Goal: Task Accomplishment & Management: Manage account settings

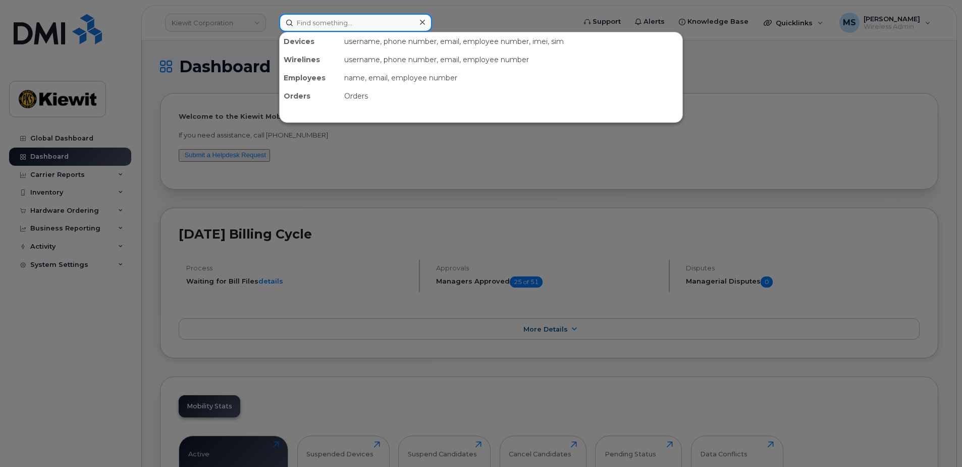
click at [339, 20] on input at bounding box center [355, 23] width 153 height 18
type input "akbari"
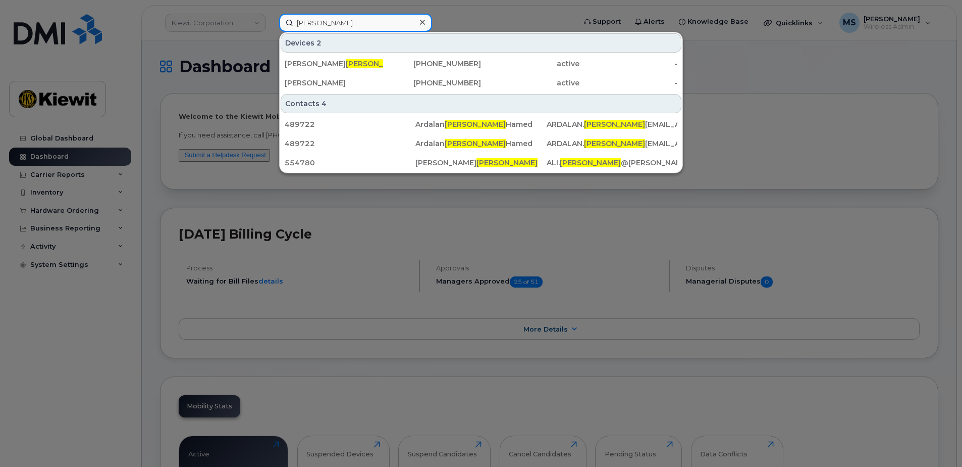
drag, startPoint x: 324, startPoint y: 21, endPoint x: 256, endPoint y: 28, distance: 68.0
click at [271, 29] on div "akbari Devices 2 Mohammad Ali Akbari 952-999-1193 active - Ardalan Hamed 905-46…" at bounding box center [424, 23] width 306 height 18
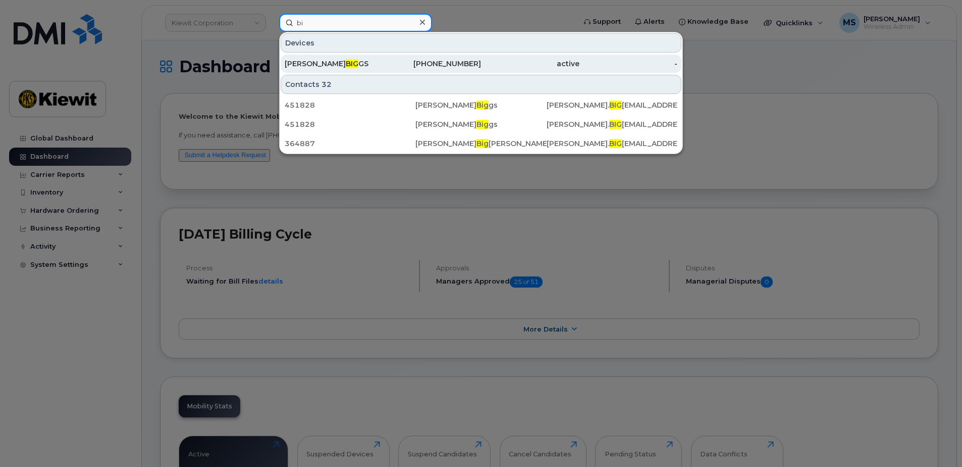
type input "b"
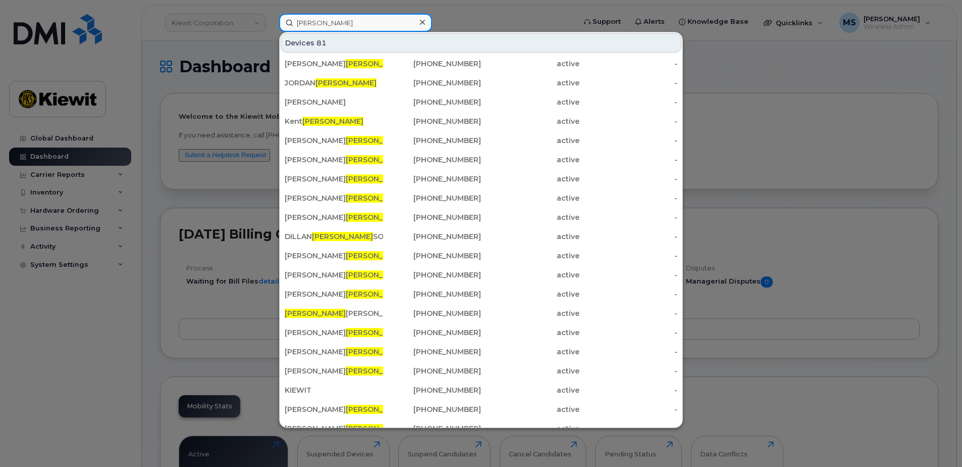
drag, startPoint x: 321, startPoint y: 30, endPoint x: 291, endPoint y: 28, distance: 29.8
click at [291, 28] on input "davis" at bounding box center [355, 23] width 153 height 18
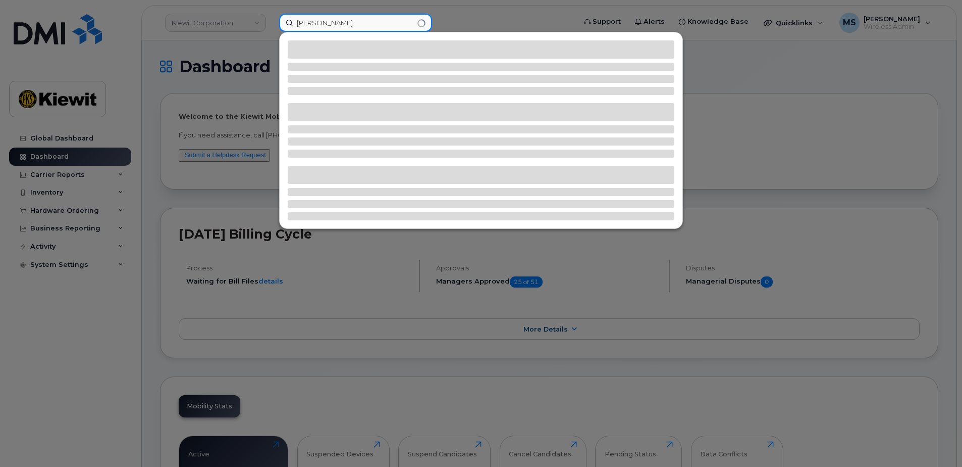
type input "doyle"
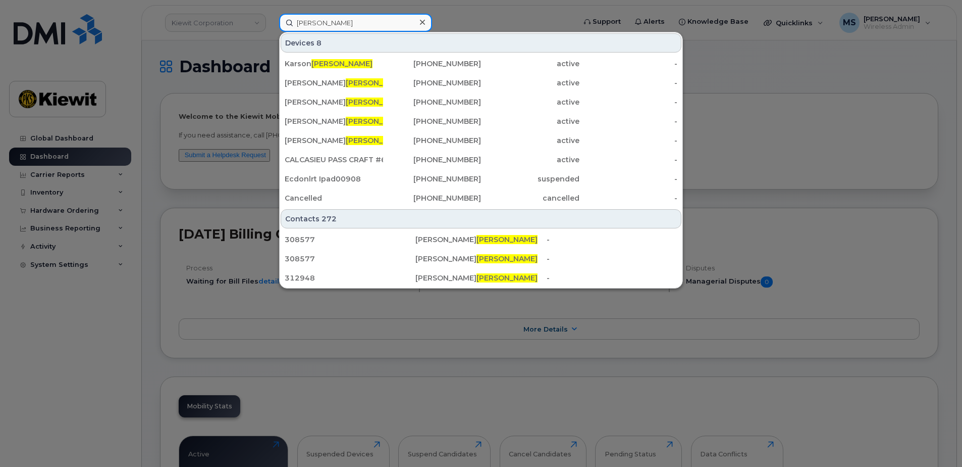
drag, startPoint x: 307, startPoint y: 26, endPoint x: 270, endPoint y: 27, distance: 36.9
click at [271, 27] on div "doyle Devices 8 Karson Doyle 604-314-6177 active - Lisa Doyle 403-923-0973 acti…" at bounding box center [424, 23] width 306 height 18
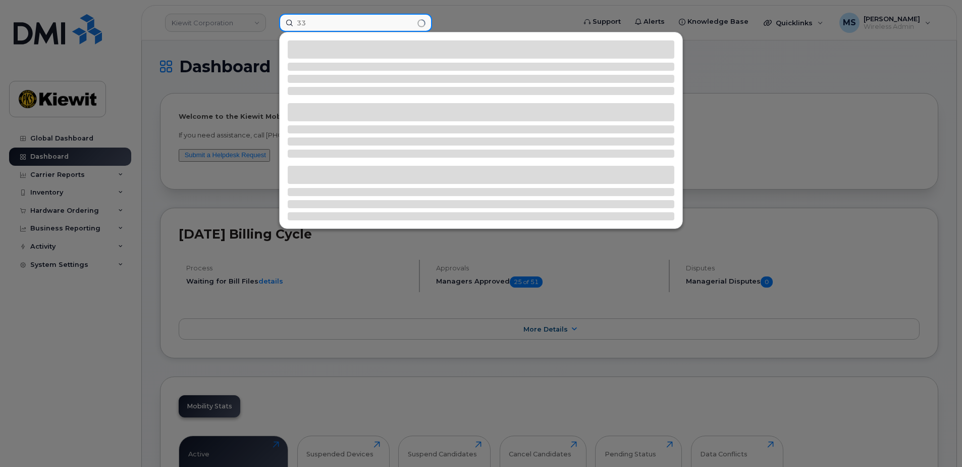
type input "3"
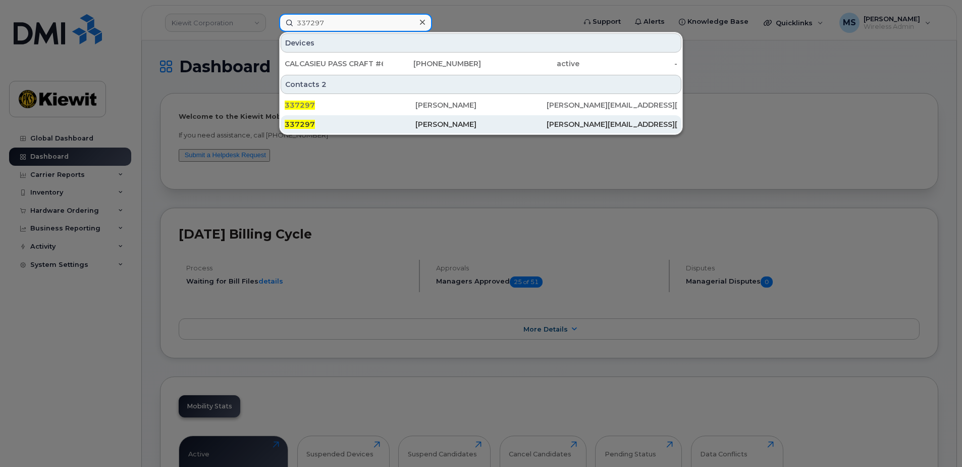
type input "337297"
click at [449, 122] on div "[PERSON_NAME]" at bounding box center [481, 124] width 131 height 10
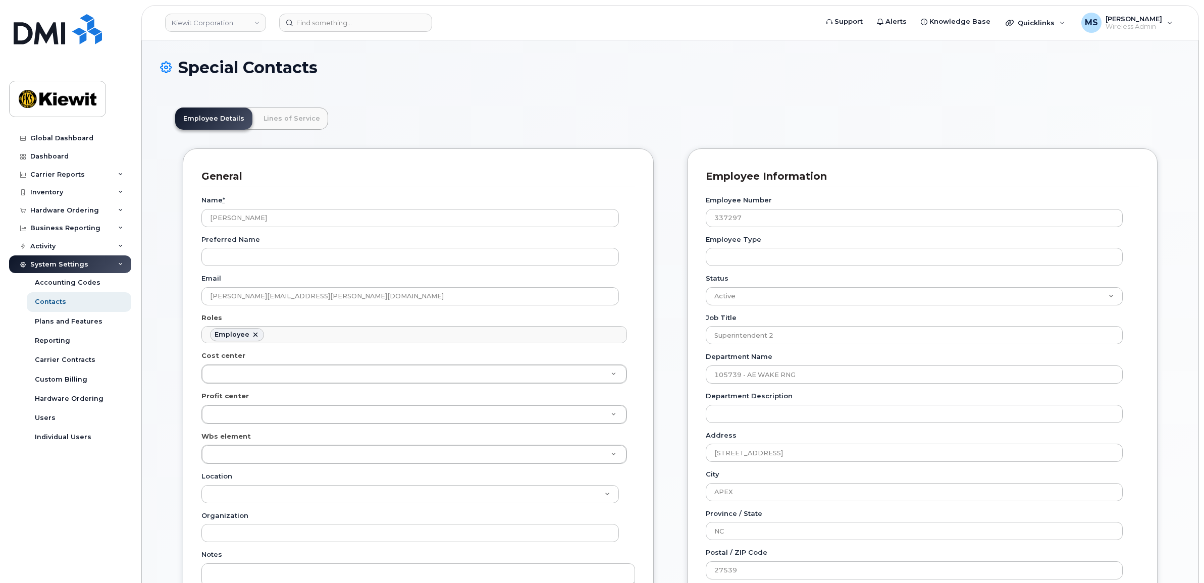
scroll to position [31, 0]
click at [299, 119] on link "Lines of Service" at bounding box center [291, 119] width 73 height 22
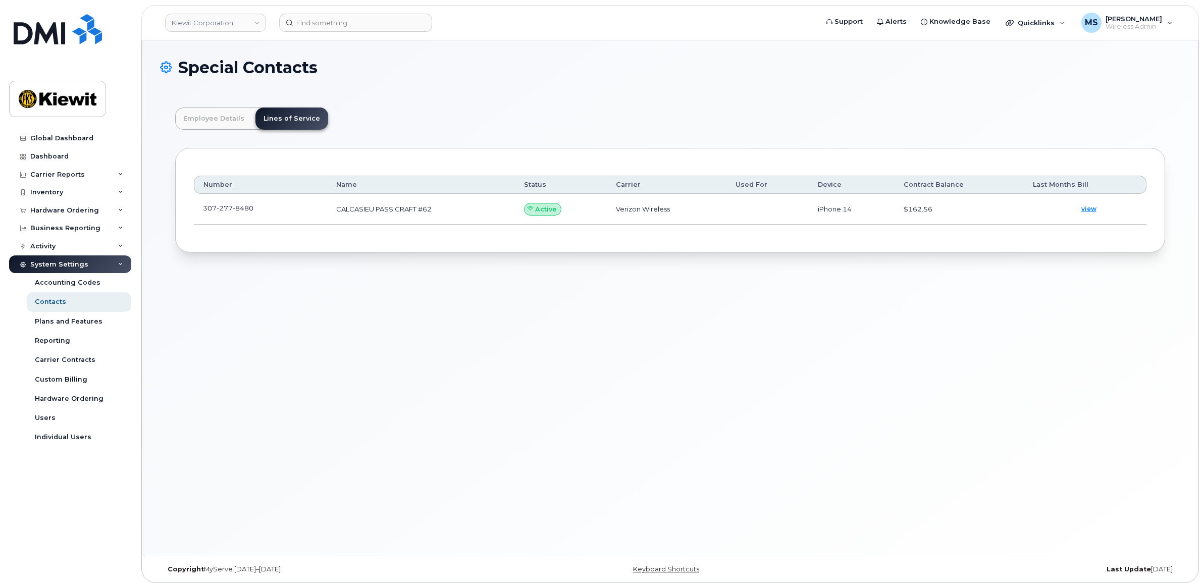
click at [248, 221] on td "307 277 8480" at bounding box center [260, 209] width 133 height 31
click at [262, 208] on span at bounding box center [261, 210] width 8 height 8
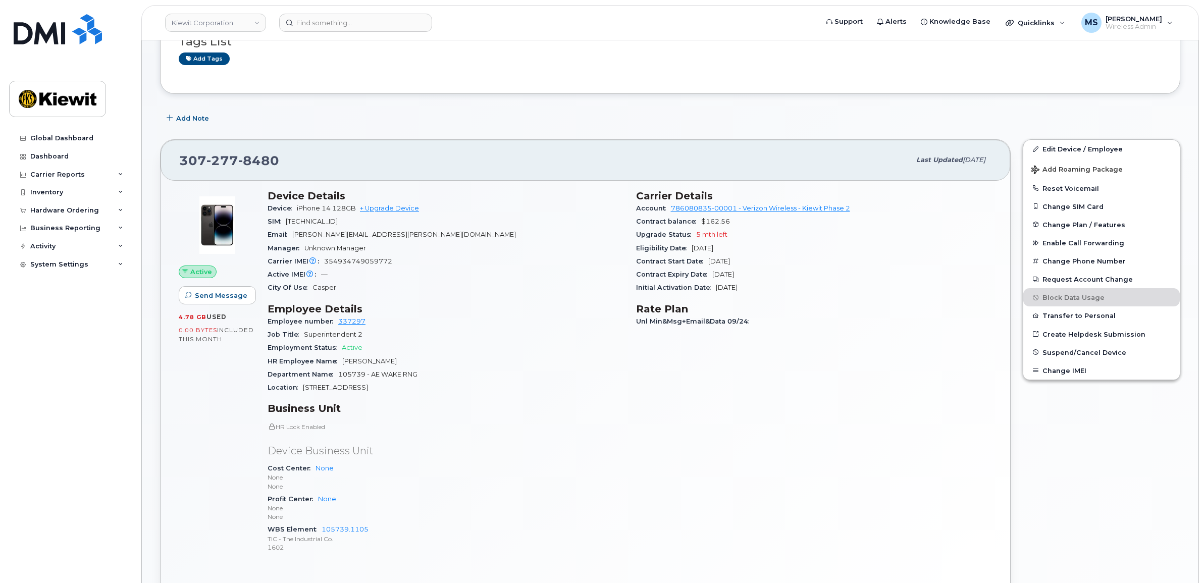
scroll to position [63, 0]
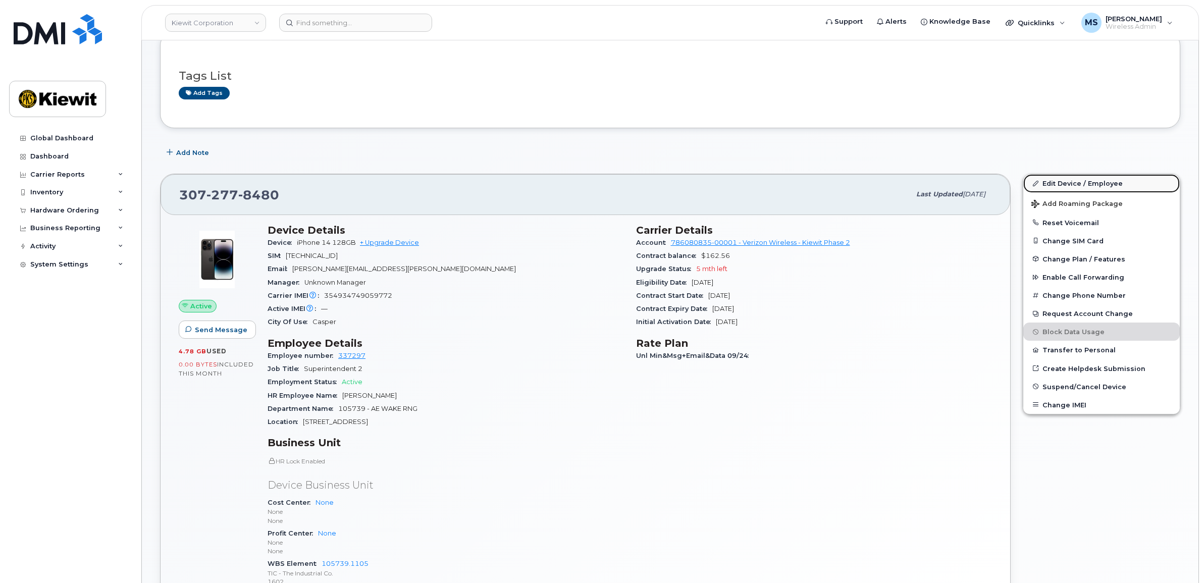
click at [1071, 182] on link "Edit Device / Employee" at bounding box center [1101, 183] width 157 height 18
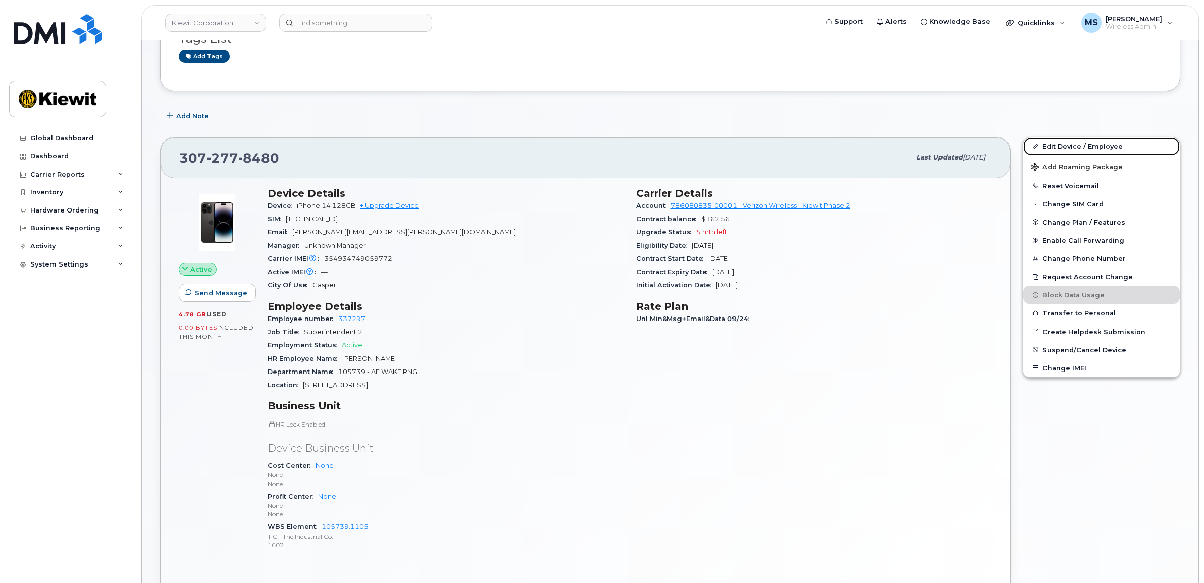
scroll to position [272, 0]
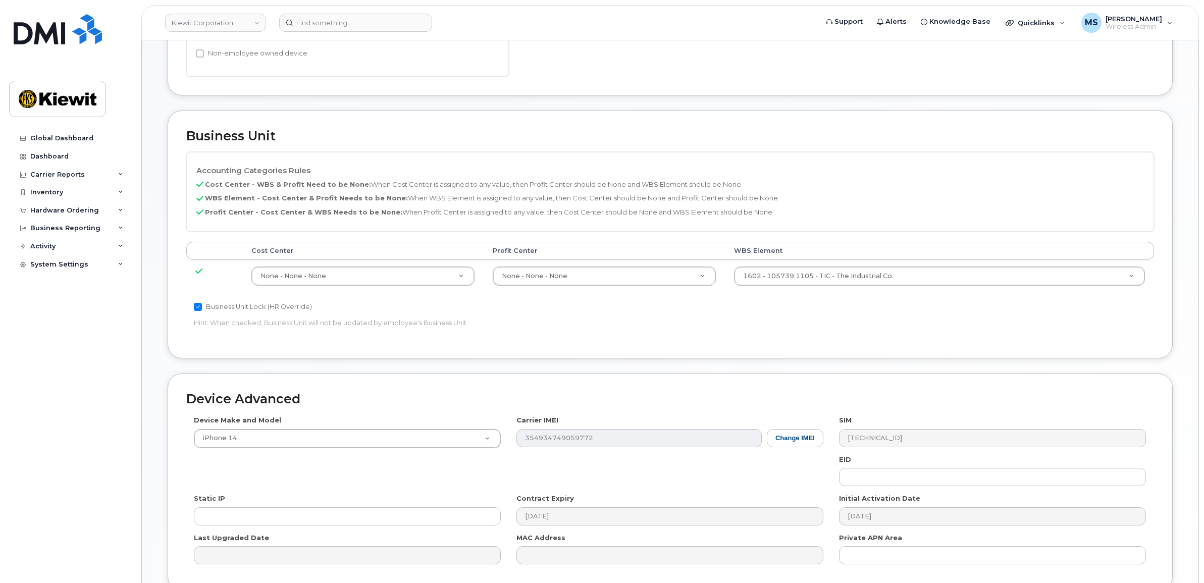
scroll to position [379, 0]
